Goal: Transaction & Acquisition: Subscribe to service/newsletter

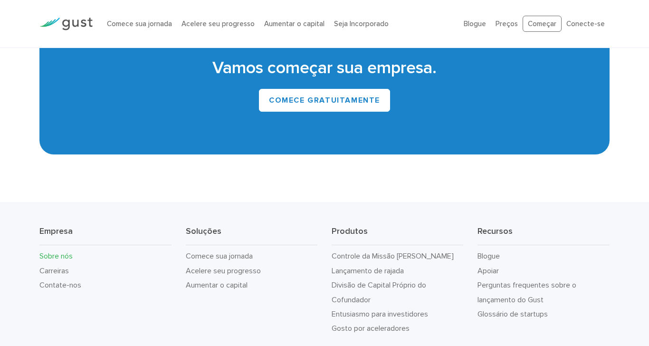
scroll to position [931, 0]
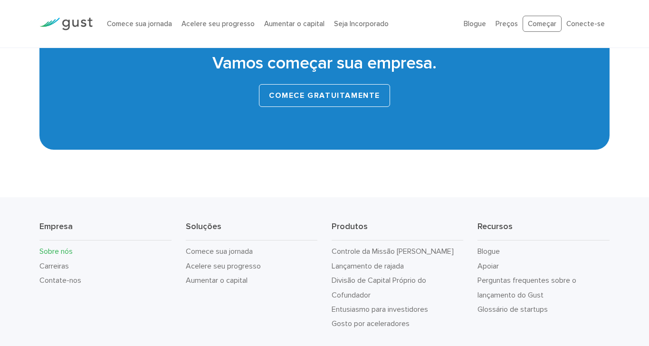
click at [333, 91] on font "Comece gratuitamente" at bounding box center [324, 96] width 111 height 10
click at [500, 27] on font "Preços" at bounding box center [506, 23] width 22 height 9
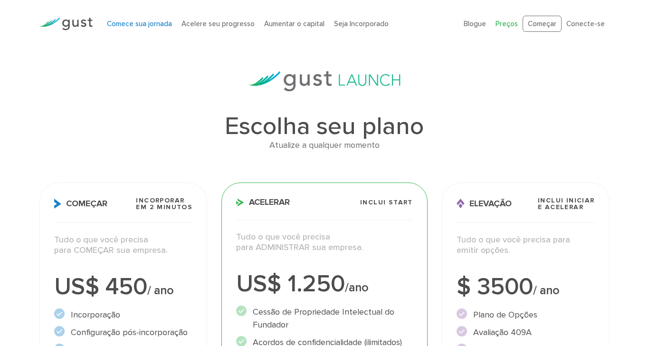
click at [138, 26] on font "Comece sua jornada" at bounding box center [139, 23] width 65 height 9
